Goal: Task Accomplishment & Management: Manage account settings

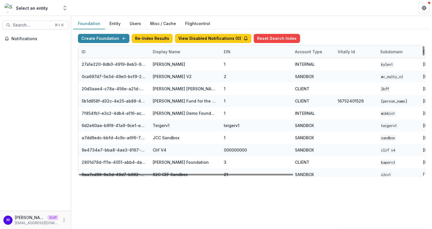
click at [164, 52] on div "Display Name" at bounding box center [166, 52] width 34 height 6
click at [166, 64] on input at bounding box center [184, 63] width 68 height 9
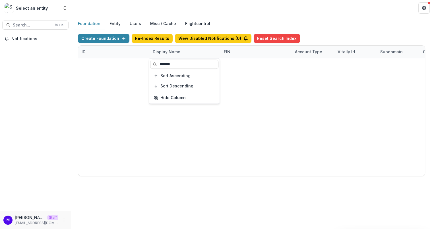
type input "*******"
click at [264, 15] on header at bounding box center [251, 8] width 361 height 16
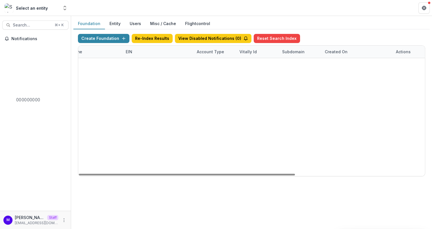
scroll to position [0, 208]
click at [295, 88] on link "Visit" at bounding box center [295, 88] width 16 height 9
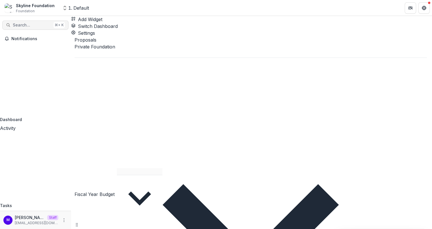
click at [33, 25] on span "Search..." at bounding box center [32, 25] width 38 height 5
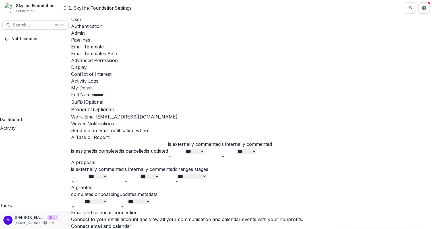
click at [269, 57] on div "Advanced Permission" at bounding box center [251, 60] width 361 height 7
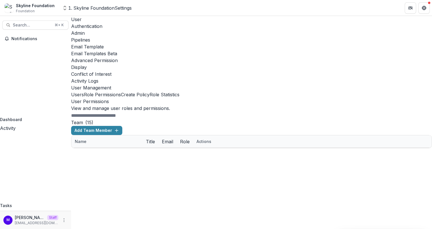
scroll to position [8, 0]
click at [130, 84] on div "User Management Users Role Permissions Create Policy Role Statistics User Permi…" at bounding box center [251, 116] width 361 height 64
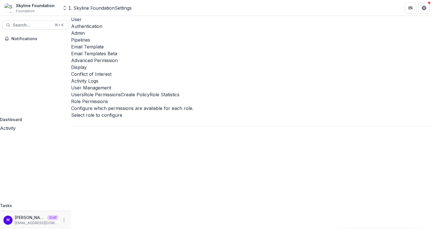
click at [84, 91] on button "Users" at bounding box center [77, 94] width 13 height 7
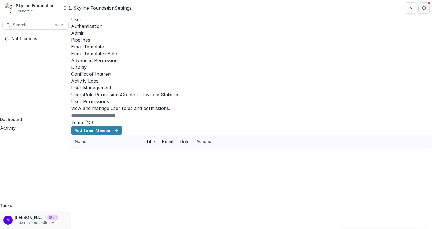
click at [121, 91] on button "Role Permissions" at bounding box center [102, 94] width 37 height 7
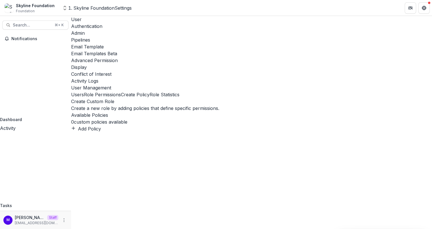
click at [150, 91] on button "Create Policy" at bounding box center [135, 94] width 29 height 7
click at [121, 91] on button "Role Permissions" at bounding box center [102, 94] width 37 height 7
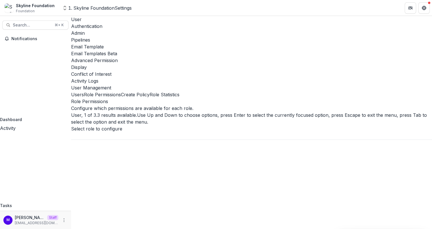
click at [174, 132] on div at bounding box center [251, 135] width 361 height 7
click at [168, 228] on div "User" at bounding box center [216, 232] width 432 height 7
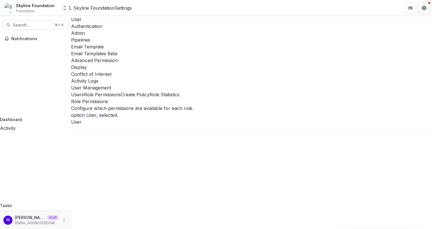
scroll to position [11, 0]
click at [150, 91] on button "Create Policy" at bounding box center [135, 94] width 29 height 7
click at [180, 91] on button "Role Statistics" at bounding box center [165, 94] width 30 height 7
click at [150, 91] on button "Create Policy" at bounding box center [135, 94] width 29 height 7
click at [117, 91] on button "Role Permissions" at bounding box center [102, 94] width 37 height 7
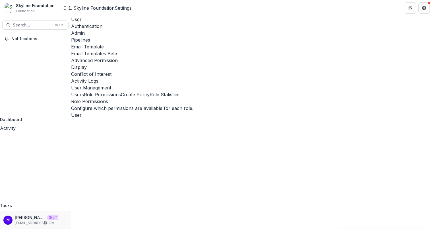
click at [150, 91] on button "Create Policy" at bounding box center [135, 94] width 29 height 7
click at [101, 125] on button "Add Policy" at bounding box center [86, 128] width 30 height 7
type input "*****"
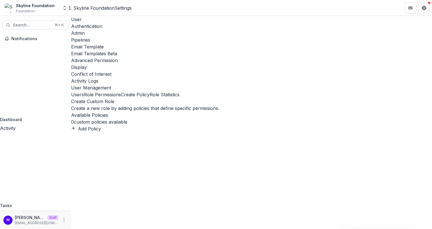
click at [121, 91] on button "Role Permissions" at bounding box center [102, 94] width 37 height 7
